Goal: Transaction & Acquisition: Purchase product/service

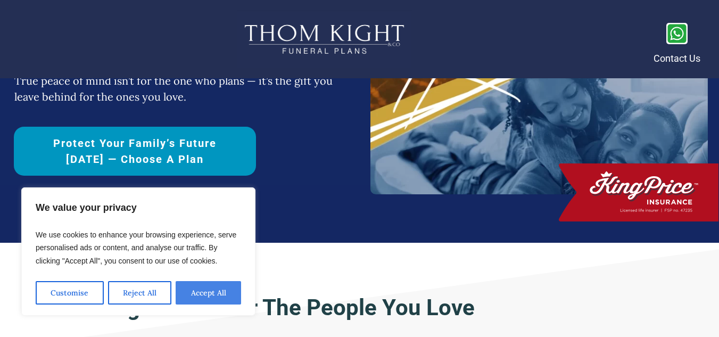
click at [211, 295] on button "Accept All" at bounding box center [208, 292] width 65 height 23
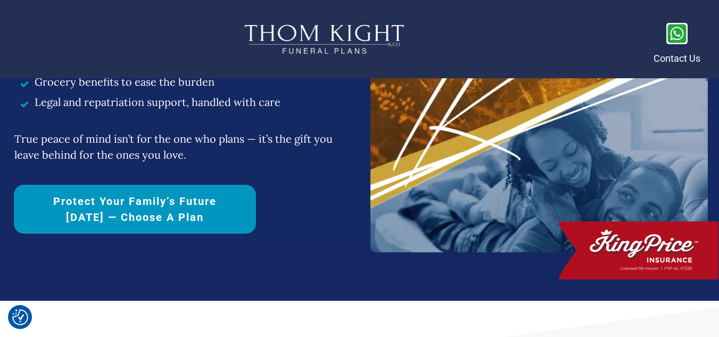
scroll to position [106, 0]
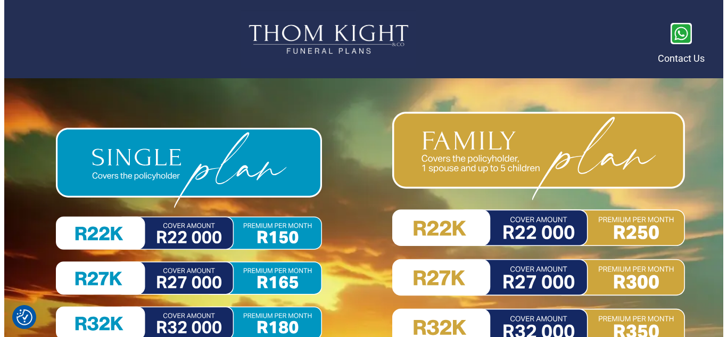
scroll to position [4829, 0]
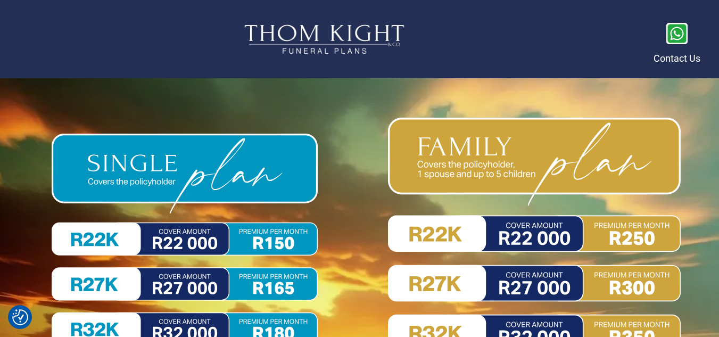
click at [533, 163] on img at bounding box center [534, 266] width 293 height 296
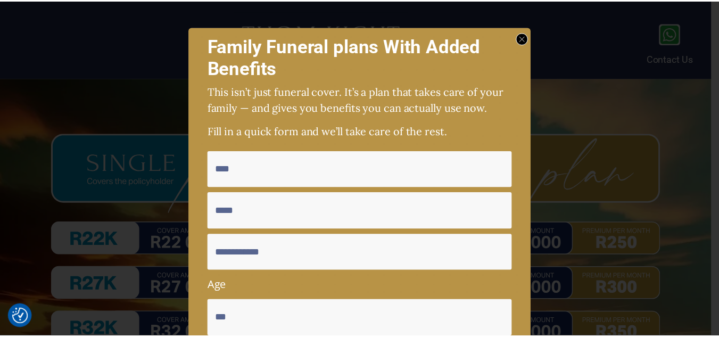
scroll to position [80, 0]
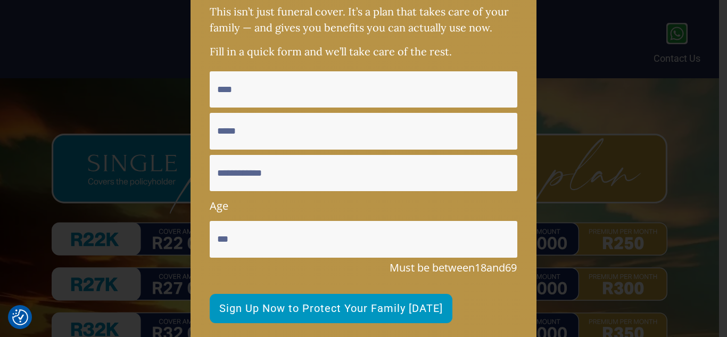
click at [127, 42] on div at bounding box center [363, 155] width 727 height 470
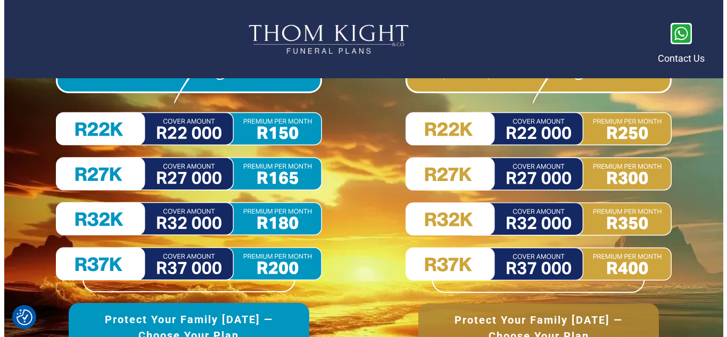
scroll to position [4935, 0]
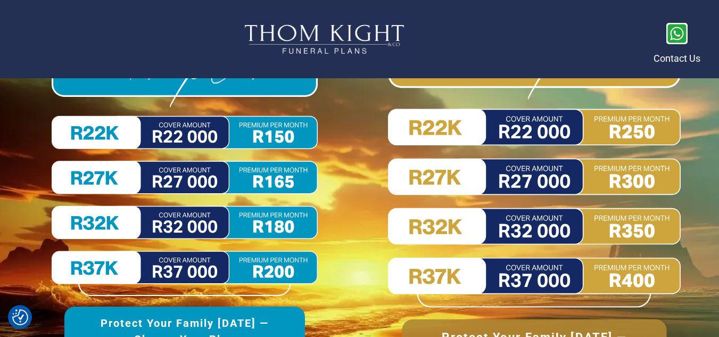
click at [540, 226] on img at bounding box center [534, 159] width 293 height 296
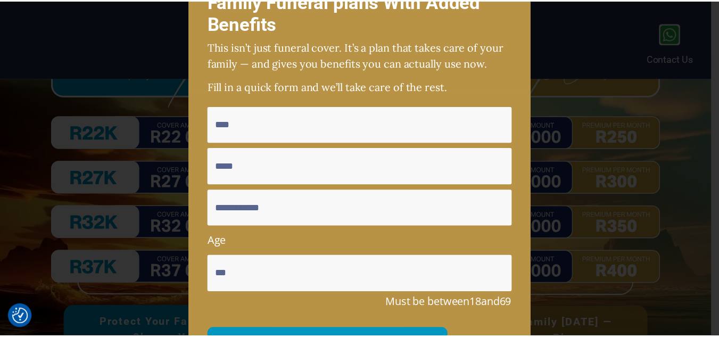
scroll to position [0, 0]
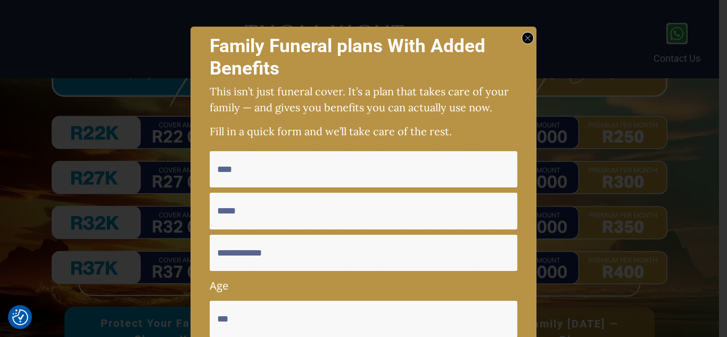
click at [526, 35] on icon at bounding box center [528, 38] width 6 height 6
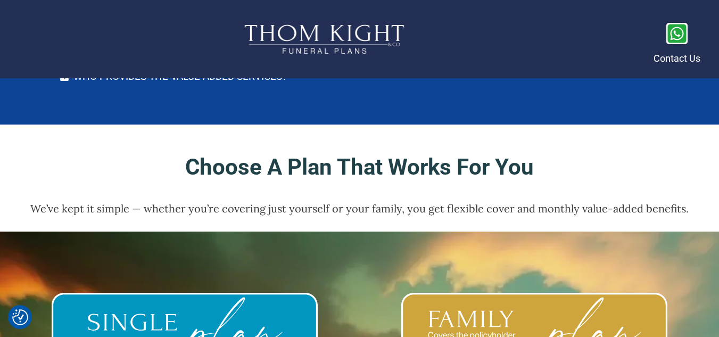
scroll to position [4669, 0]
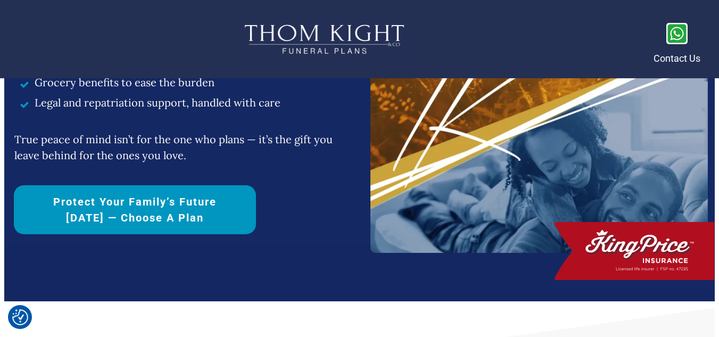
scroll to position [213, 0]
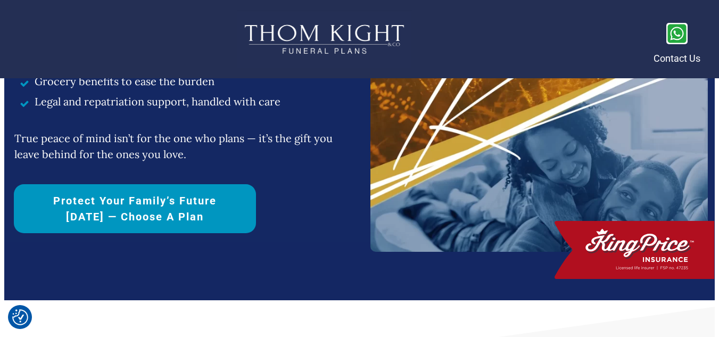
click at [149, 200] on span "Protect Your Family’s Future [DATE] — Choose a Plan" at bounding box center [134, 209] width 205 height 32
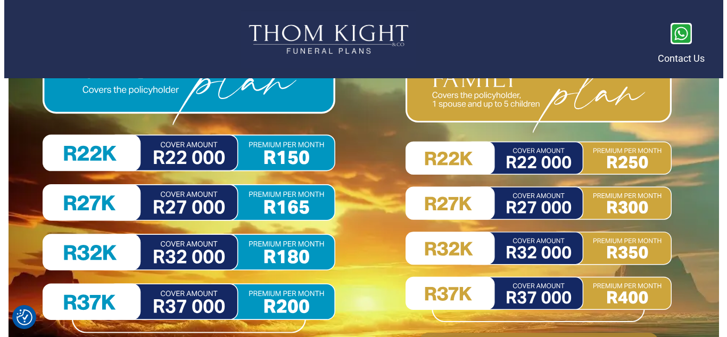
scroll to position [4919, 0]
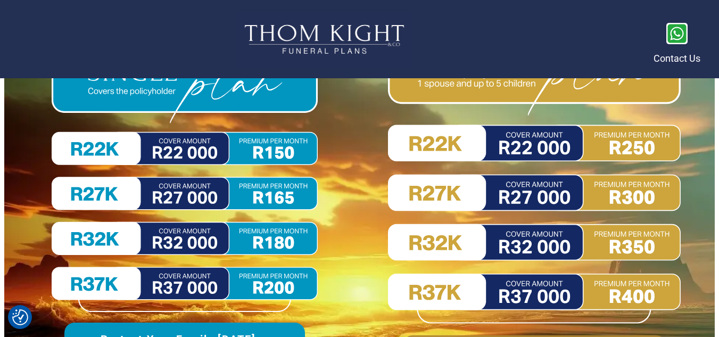
click at [525, 191] on img at bounding box center [534, 175] width 293 height 296
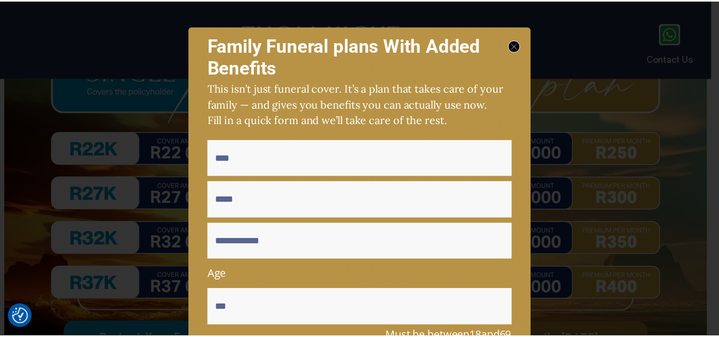
scroll to position [0, 0]
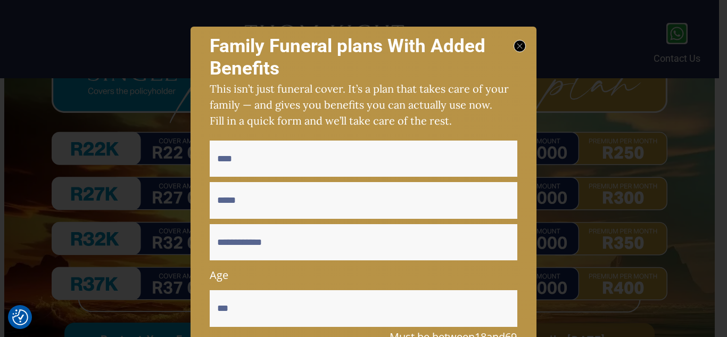
click at [519, 40] on div at bounding box center [520, 46] width 12 height 12
